Goal: Task Accomplishment & Management: Complete application form

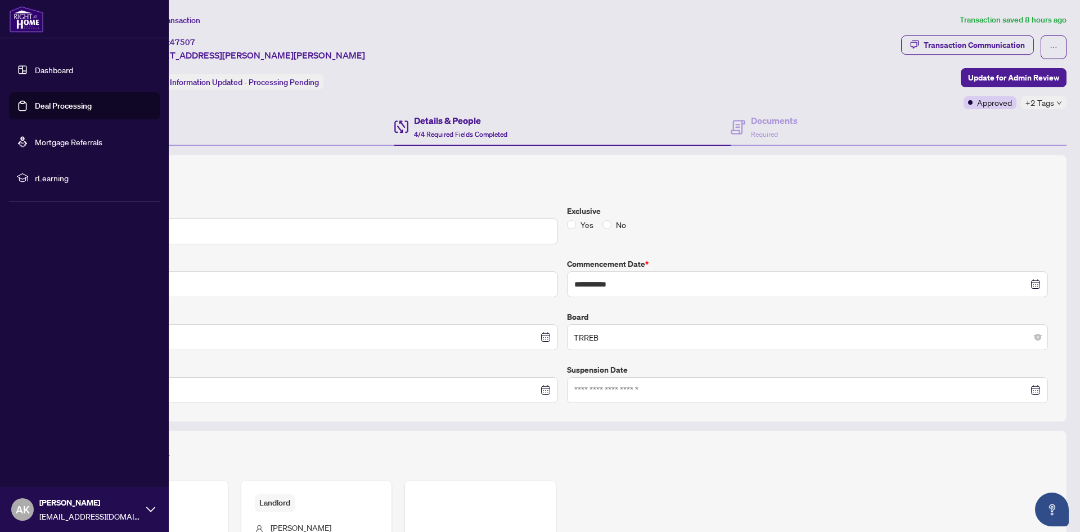
click at [38, 101] on link "Deal Processing" at bounding box center [63, 106] width 57 height 10
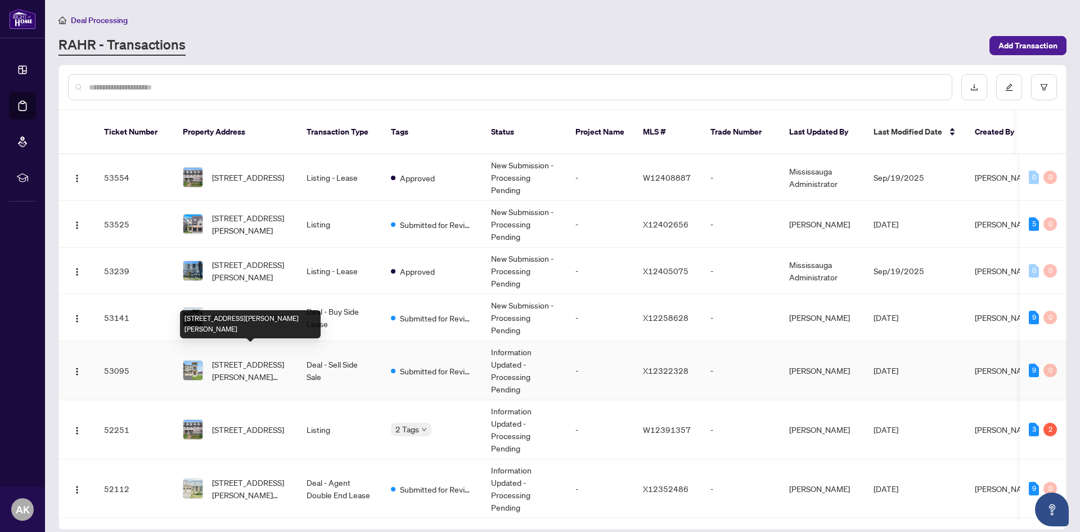
click at [275, 358] on span "[STREET_ADDRESS][PERSON_NAME][PERSON_NAME]" at bounding box center [250, 370] width 77 height 25
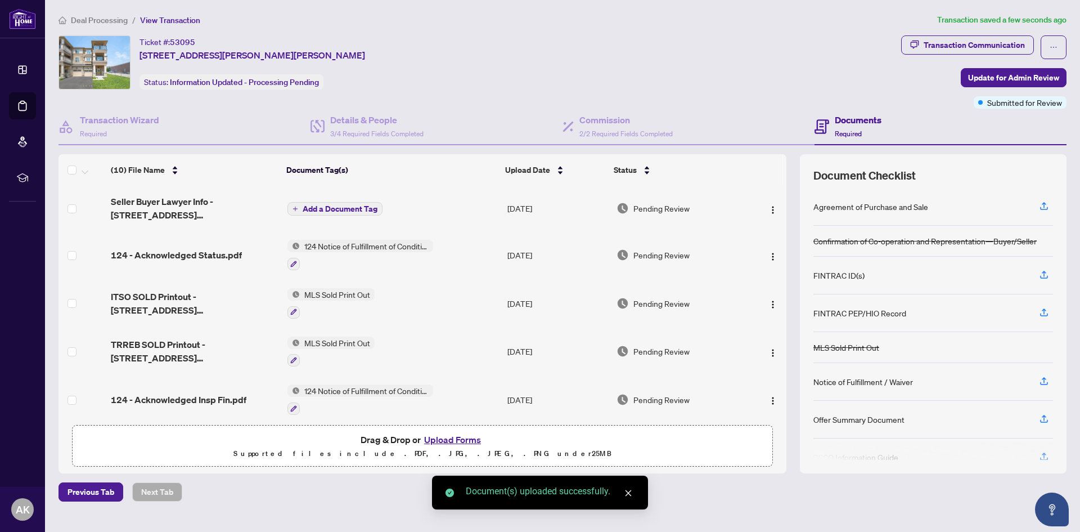
click at [334, 205] on span "Add a Document Tag" at bounding box center [340, 209] width 75 height 8
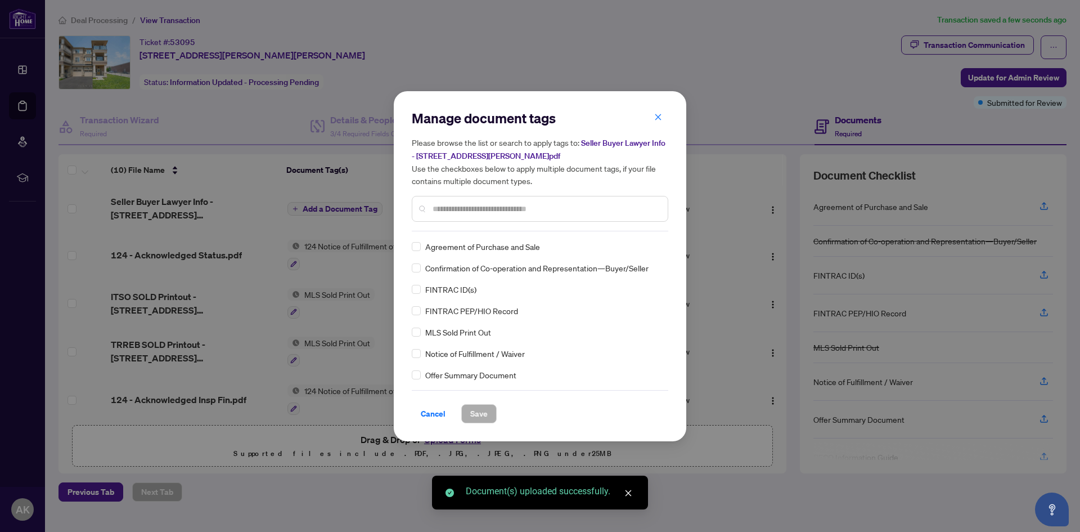
click at [460, 210] on input "text" at bounding box center [546, 209] width 226 height 12
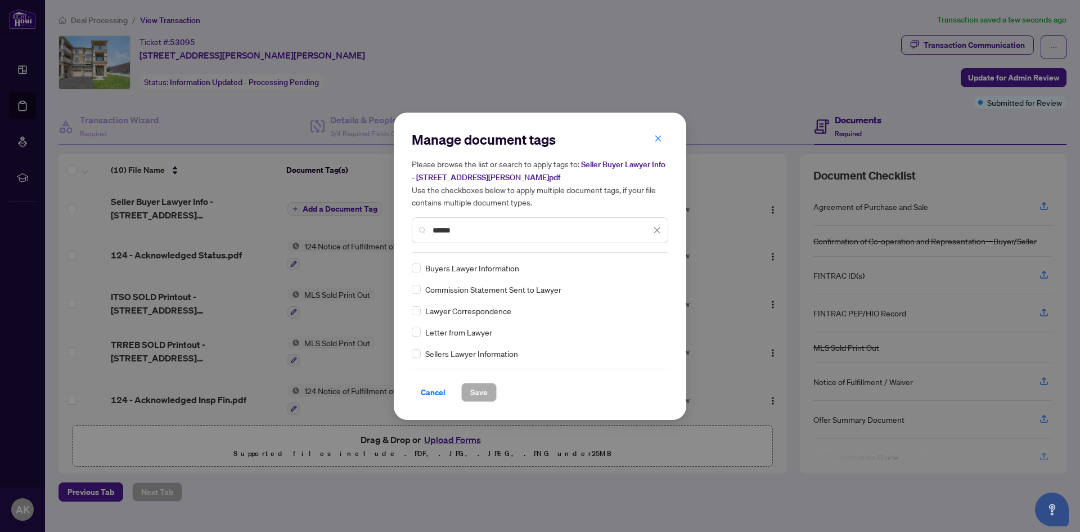
type input "******"
click at [479, 393] on span "Save" at bounding box center [478, 392] width 17 height 18
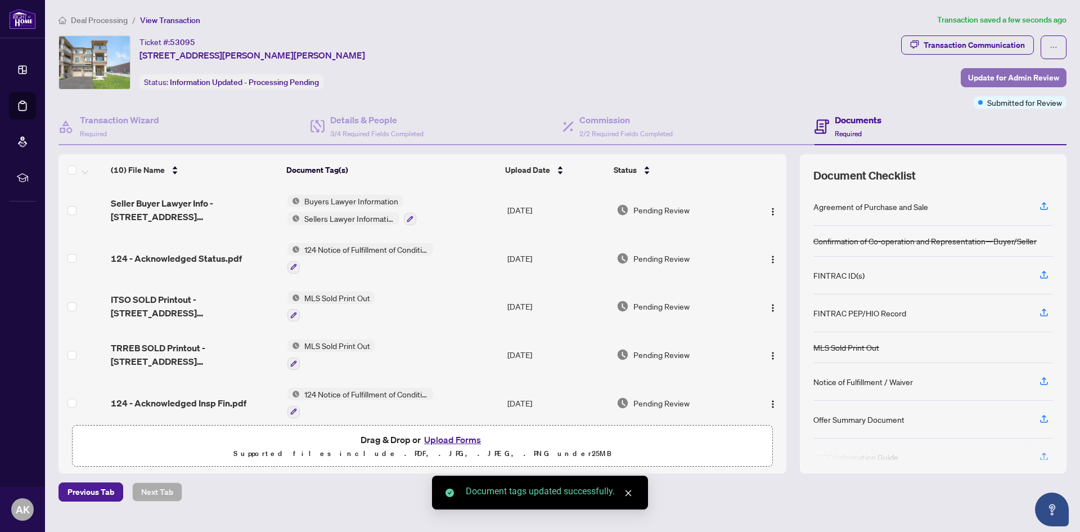
click at [988, 74] on span "Update for Admin Review" at bounding box center [1013, 78] width 91 height 18
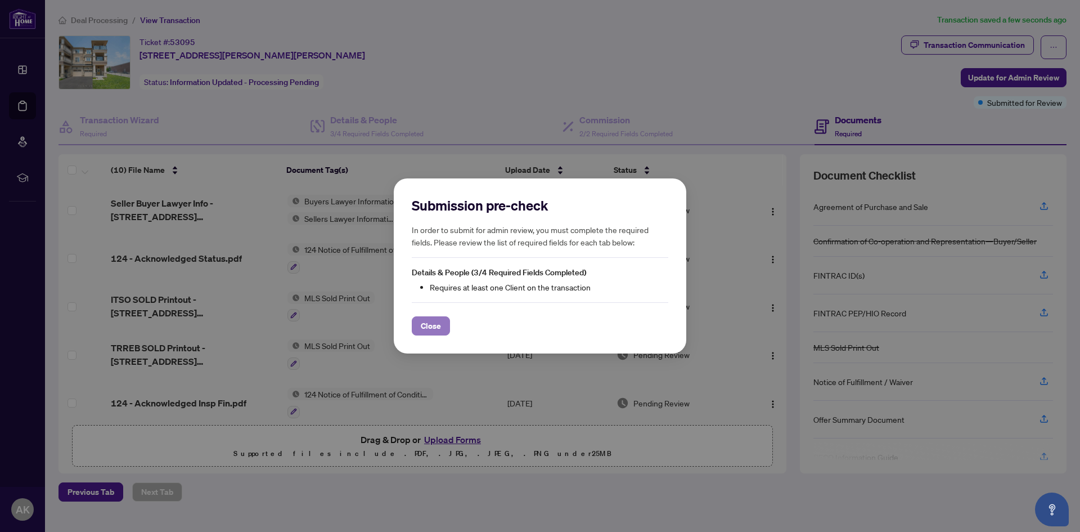
click at [428, 324] on span "Close" at bounding box center [431, 326] width 20 height 18
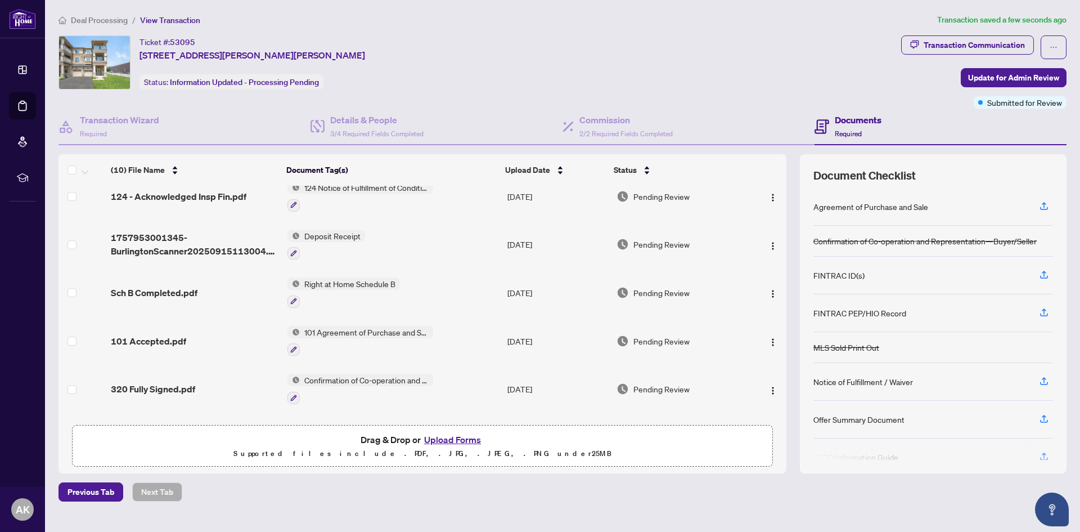
scroll to position [225, 0]
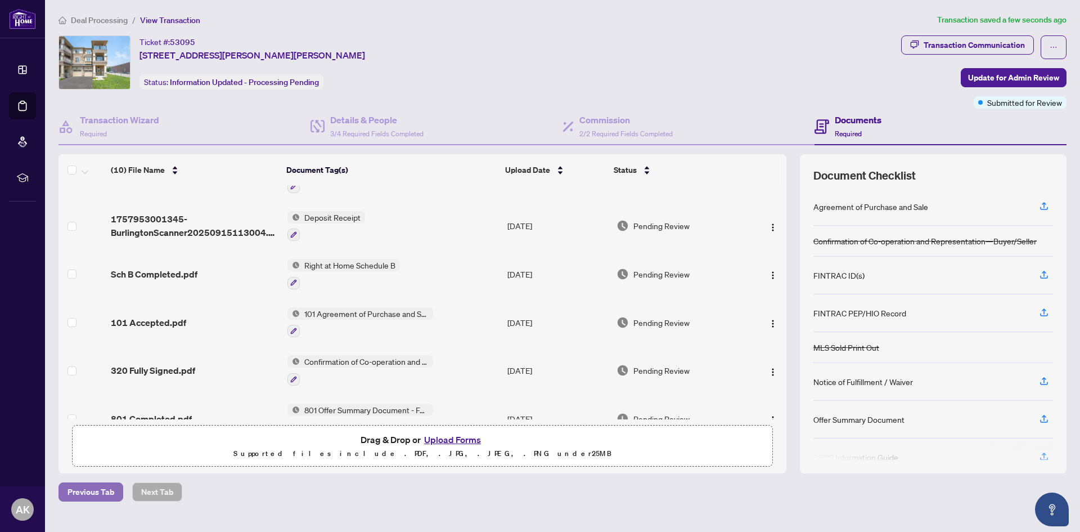
click at [100, 488] on span "Previous Tab" at bounding box center [91, 492] width 47 height 18
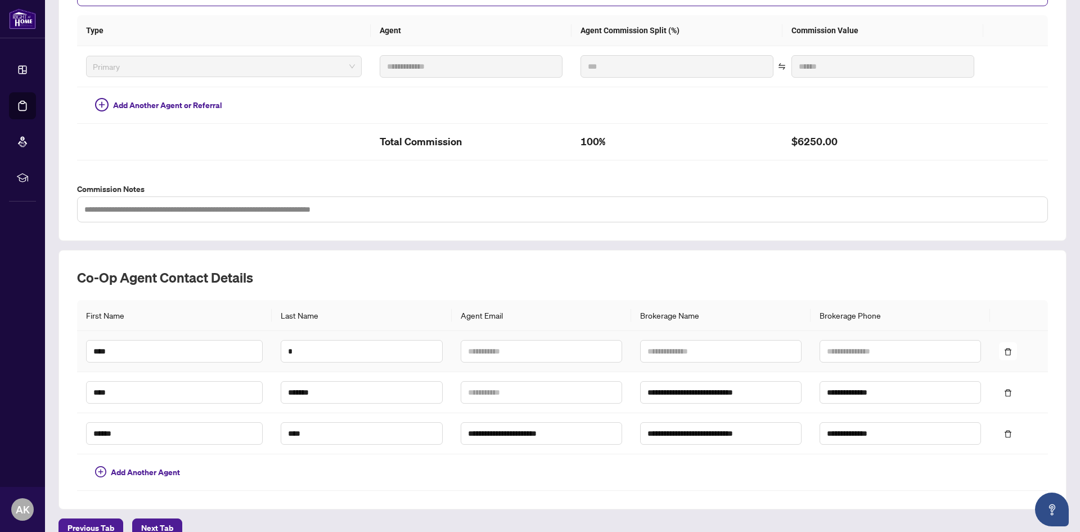
scroll to position [293, 0]
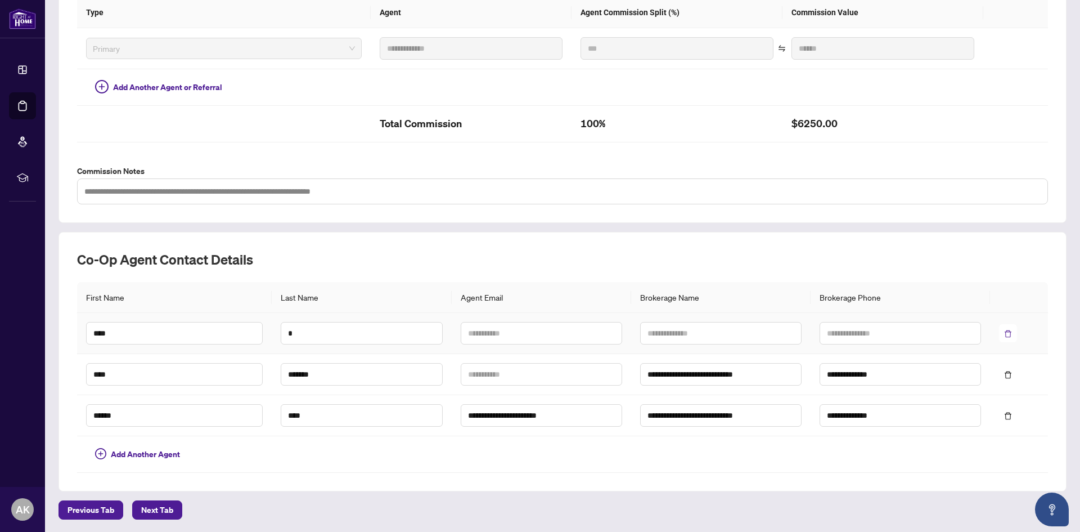
click at [1004, 328] on span "button" at bounding box center [1008, 333] width 8 height 12
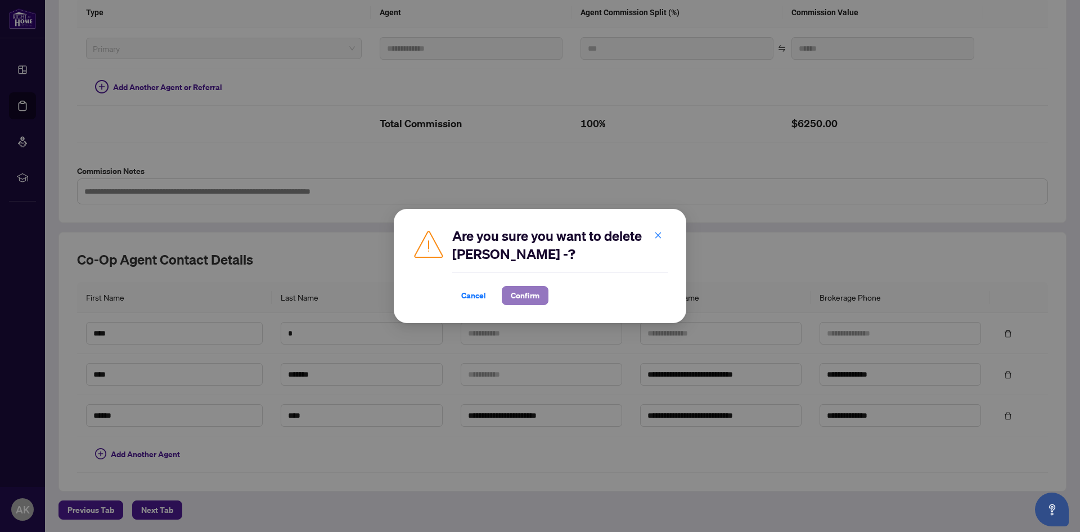
click at [529, 295] on span "Confirm" at bounding box center [525, 295] width 29 height 18
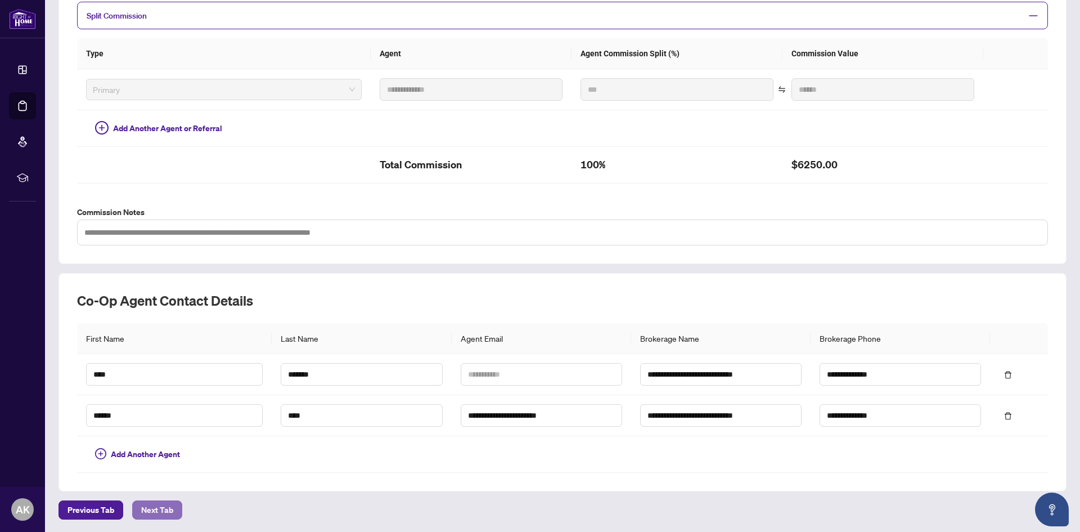
click at [165, 505] on span "Next Tab" at bounding box center [157, 510] width 32 height 18
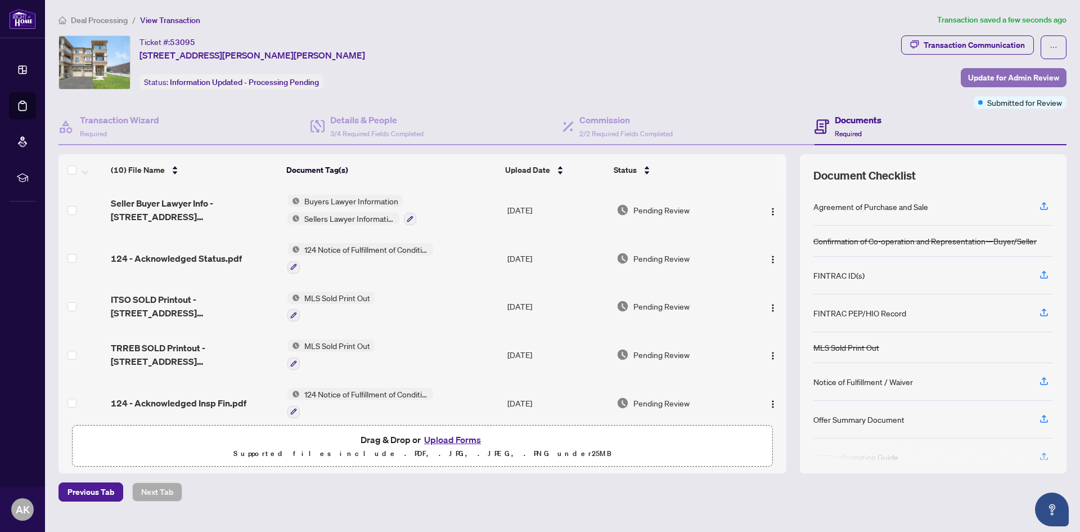
click at [1005, 73] on span "Update for Admin Review" at bounding box center [1013, 78] width 91 height 18
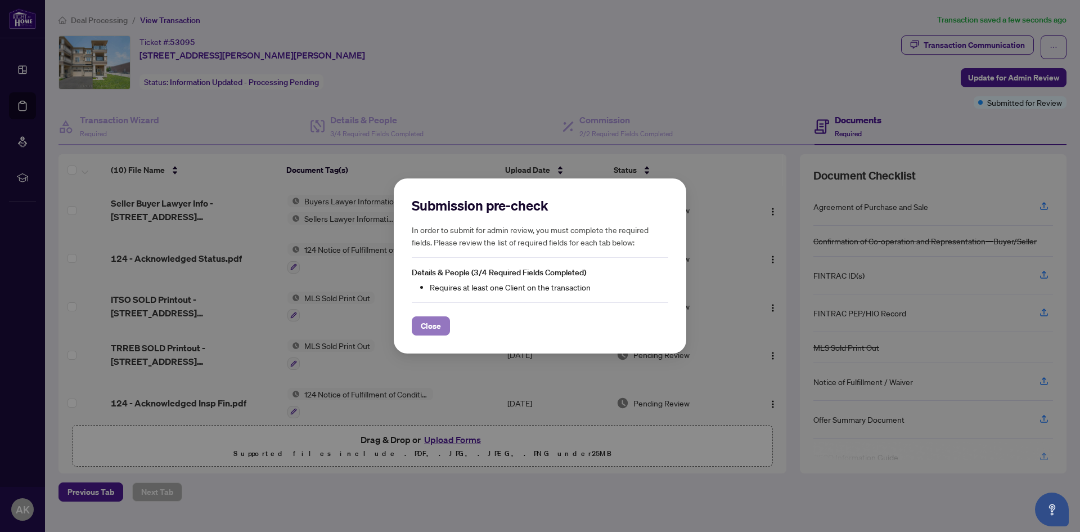
click at [427, 326] on span "Close" at bounding box center [431, 326] width 20 height 18
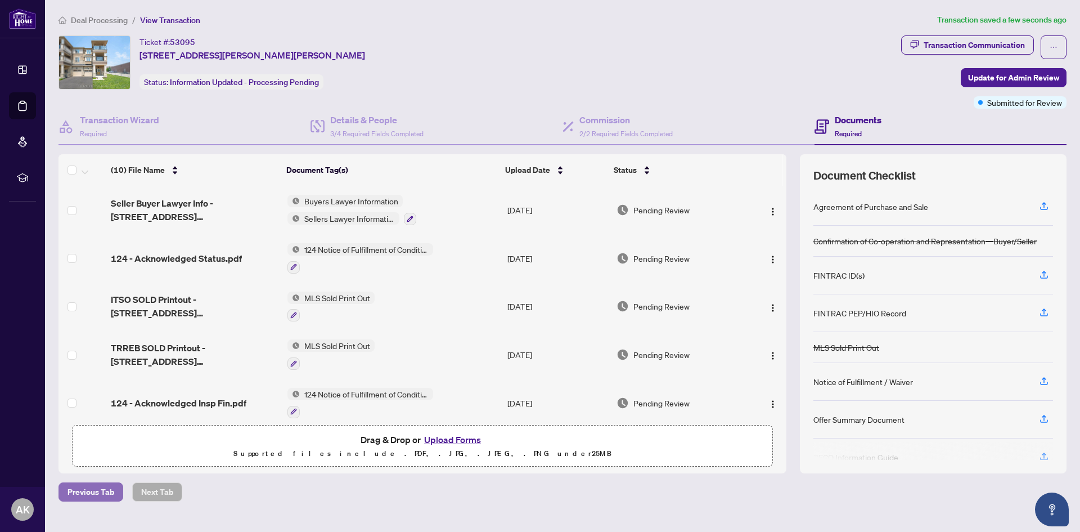
click at [82, 500] on span "Previous Tab" at bounding box center [91, 492] width 47 height 18
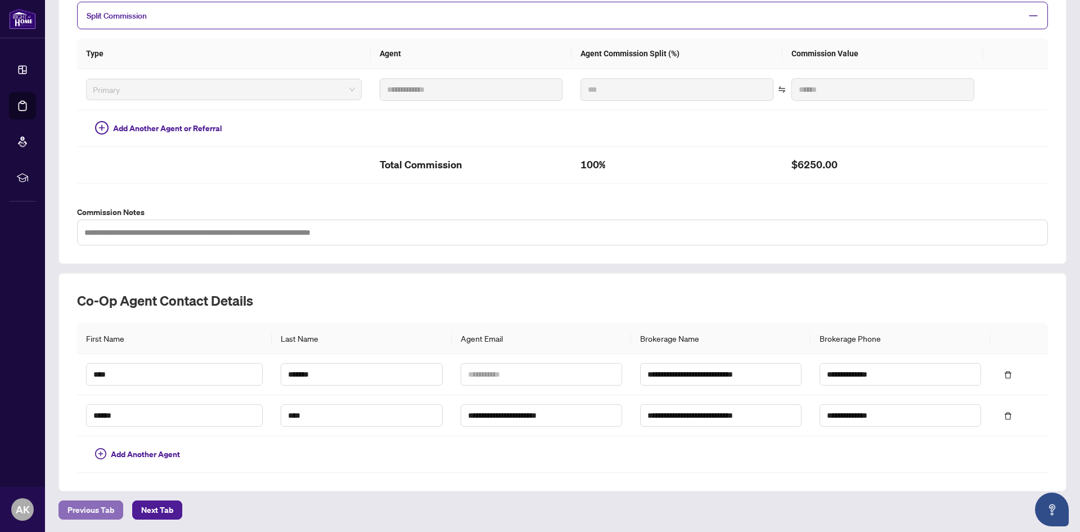
click at [98, 506] on span "Previous Tab" at bounding box center [91, 510] width 47 height 18
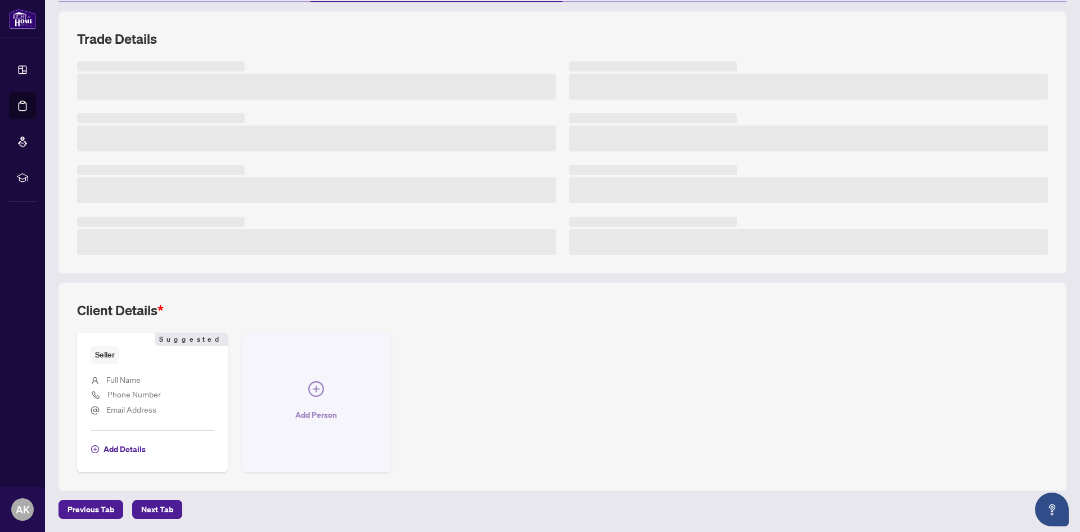
click at [317, 387] on div "Trade Details Client Details * Seller Suggested Full Name Phone Number Email Ad…" at bounding box center [562, 250] width 1017 height 479
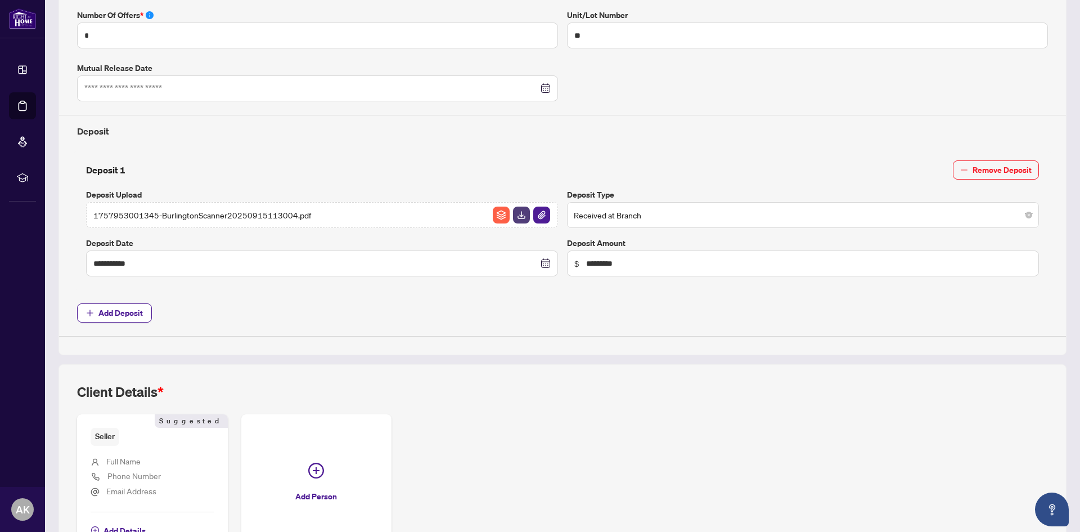
scroll to position [435, 0]
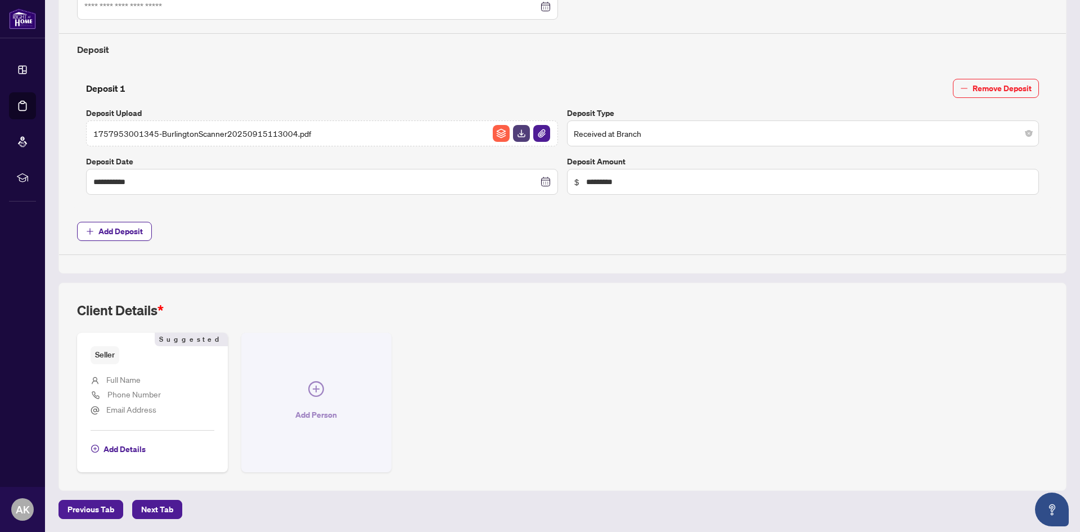
click at [314, 379] on button "Add Person" at bounding box center [316, 402] width 151 height 139
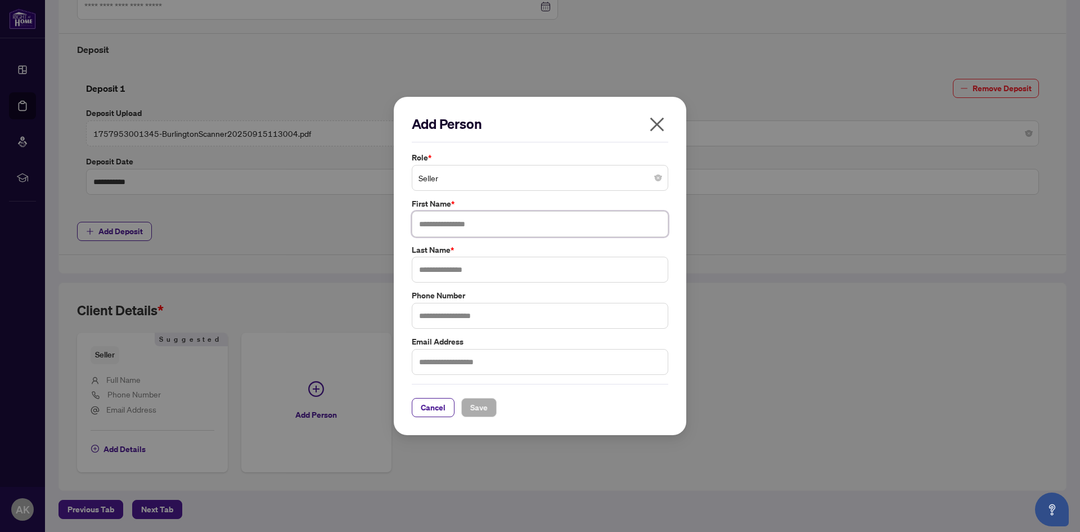
drag, startPoint x: 490, startPoint y: 226, endPoint x: 495, endPoint y: 220, distance: 7.6
click at [492, 223] on input "text" at bounding box center [540, 224] width 257 height 26
type input "*****"
paste input "**********"
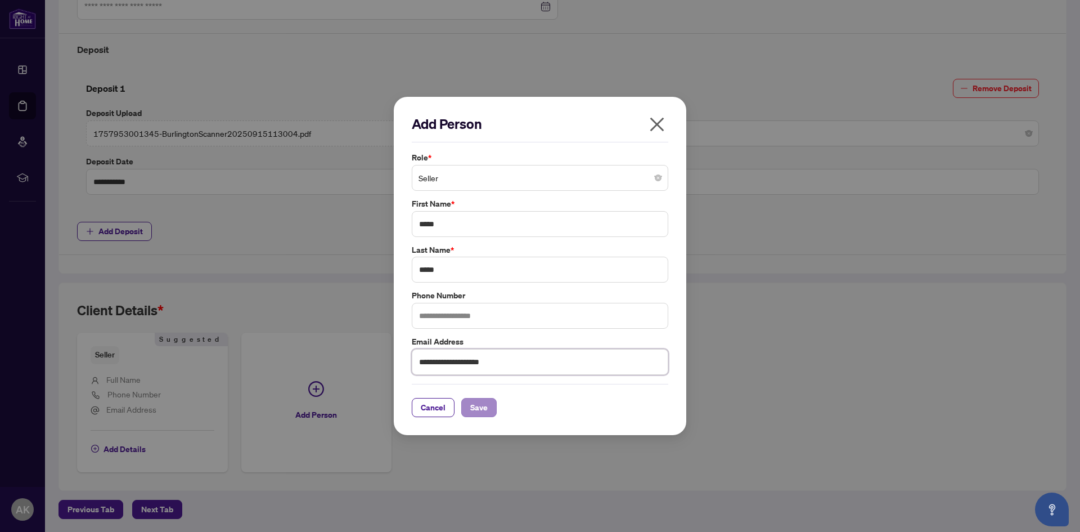
type input "**********"
click at [491, 403] on button "Save" at bounding box center [478, 407] width 35 height 19
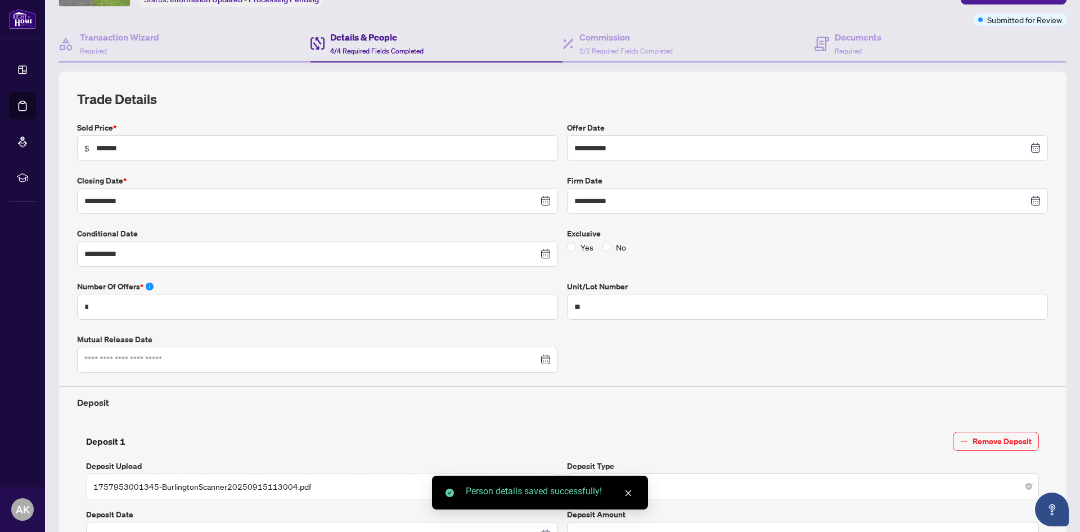
scroll to position [0, 0]
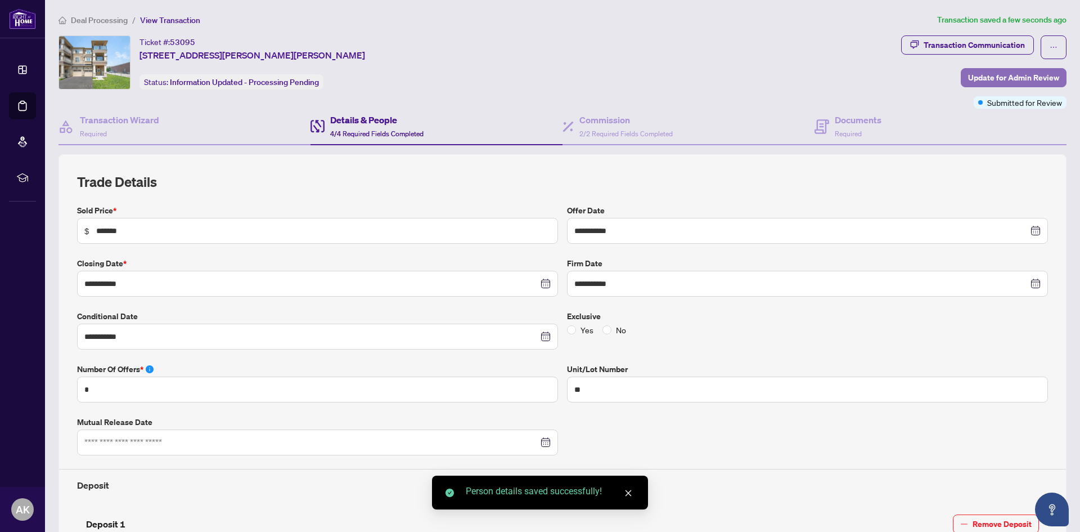
click at [984, 77] on span "Update for Admin Review" at bounding box center [1013, 78] width 91 height 18
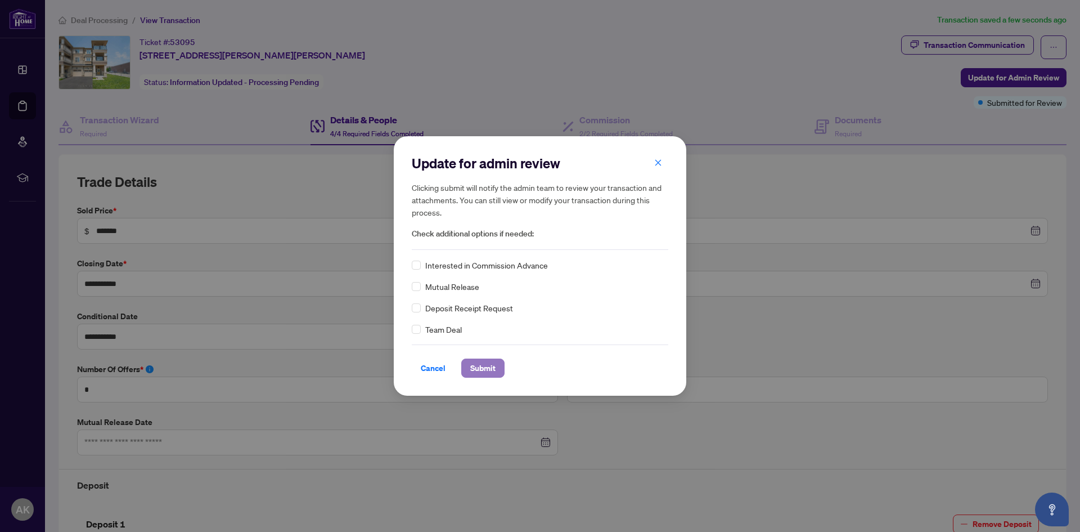
click at [487, 365] on span "Submit" at bounding box center [482, 368] width 25 height 18
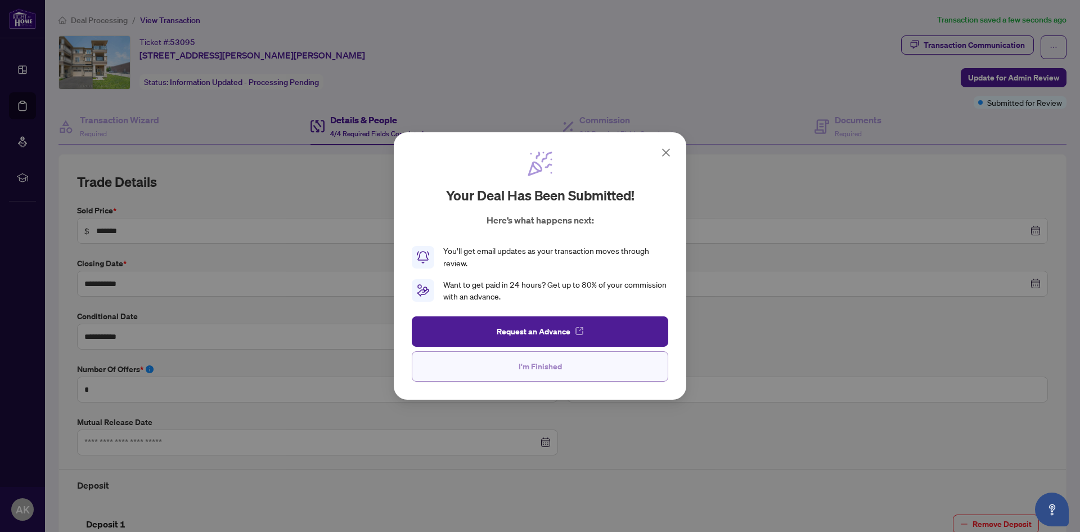
click at [520, 367] on span "I'm Finished" at bounding box center [540, 366] width 43 height 18
